Goal: Information Seeking & Learning: Understand process/instructions

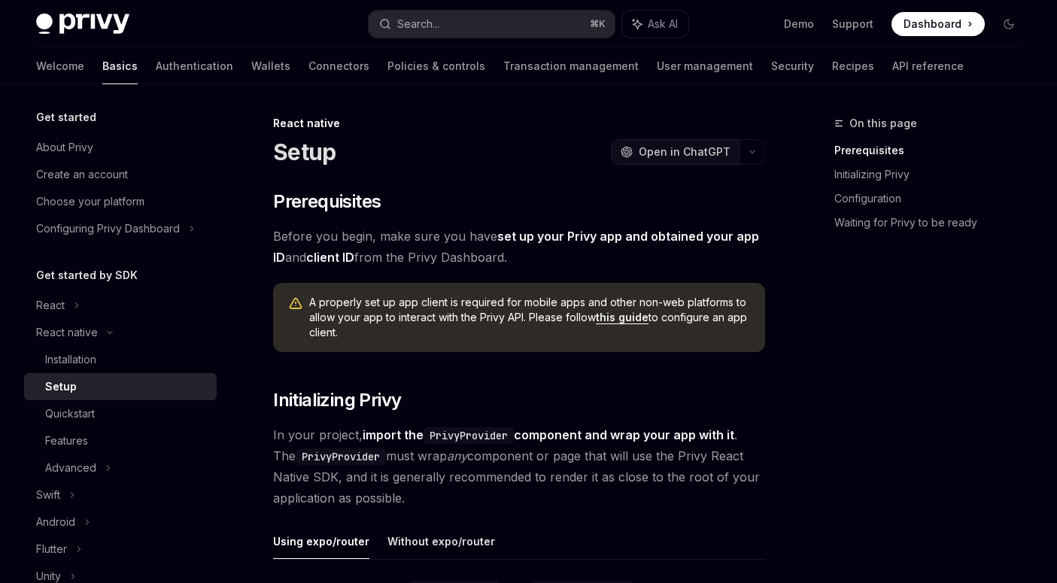
click at [670, 151] on span "Open in ChatGPT" at bounding box center [685, 151] width 92 height 15
click at [753, 154] on icon "button" at bounding box center [752, 152] width 18 height 6
